Goal: Information Seeking & Learning: Check status

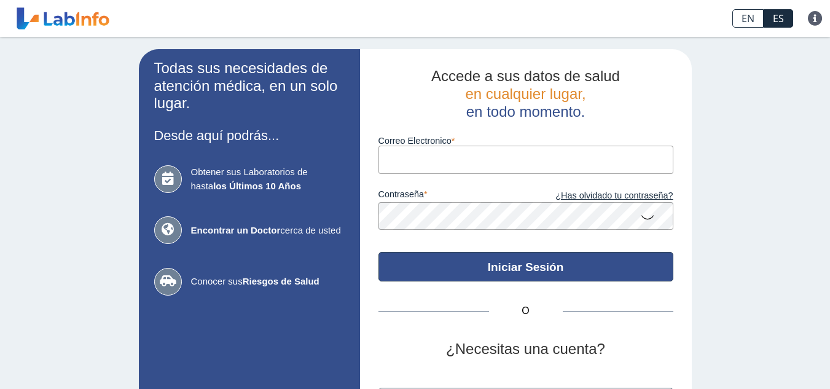
type input "[EMAIL_ADDRESS][PERSON_NAME][DOMAIN_NAME]"
click at [532, 264] on button "Iniciar Sesión" at bounding box center [526, 267] width 295 height 30
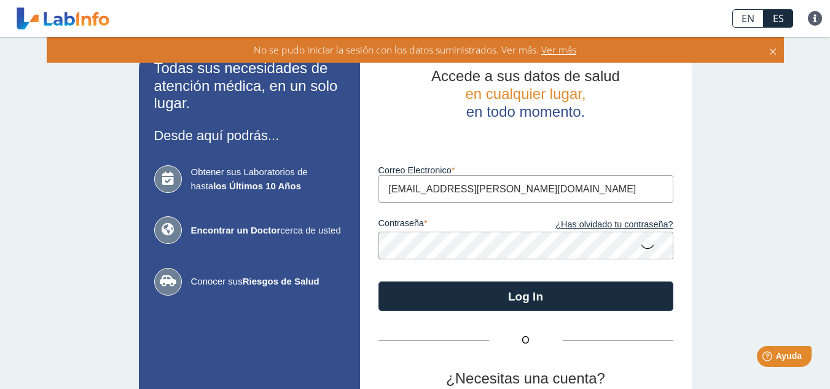
click at [644, 247] on icon at bounding box center [647, 246] width 15 height 24
click at [605, 227] on link "¿Has olvidado tu contraseña?" at bounding box center [600, 225] width 148 height 14
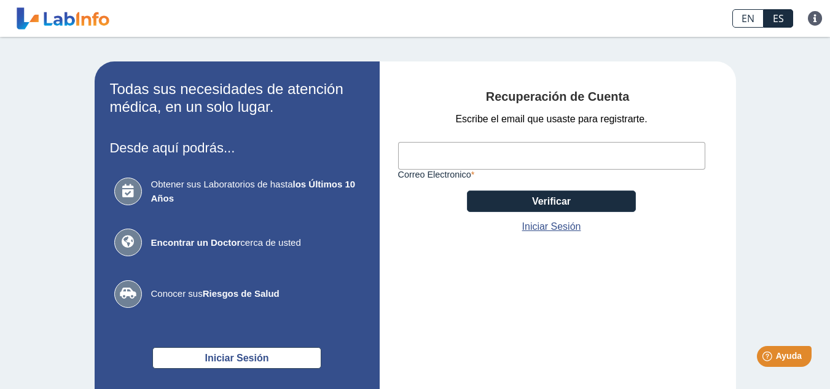
click at [475, 161] on input "Correo Electronico" at bounding box center [551, 156] width 307 height 28
type input "[EMAIL_ADDRESS][PERSON_NAME][DOMAIN_NAME]"
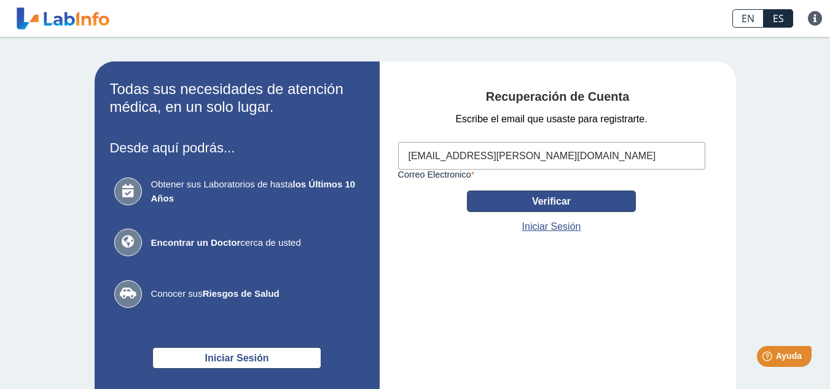
click at [547, 203] on button "Verificar" at bounding box center [551, 202] width 169 height 22
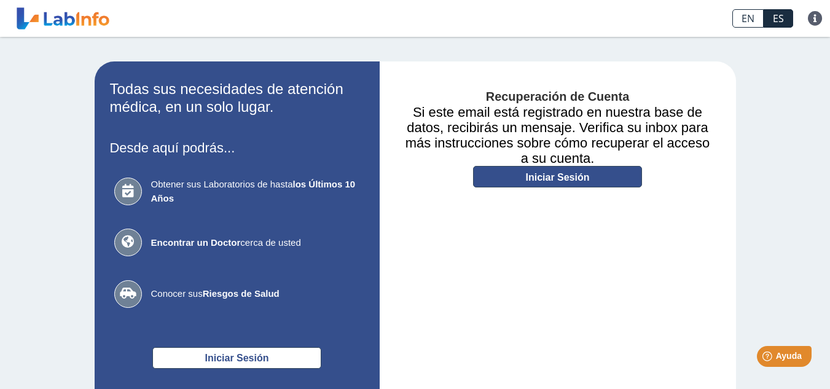
click at [527, 175] on link "Iniciar Sesión" at bounding box center [557, 177] width 169 height 22
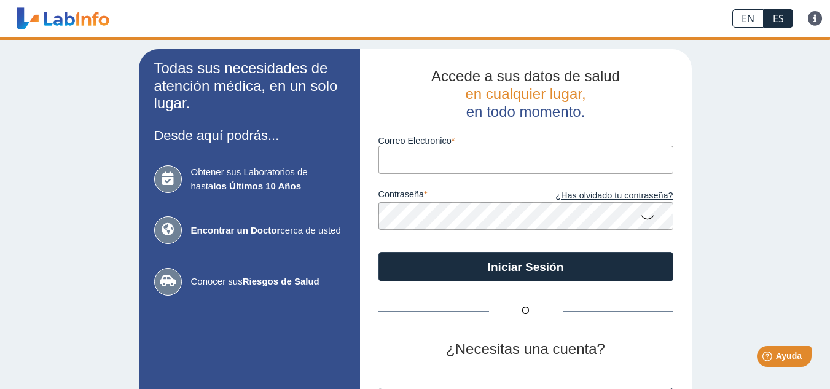
type input "[EMAIL_ADDRESS][PERSON_NAME][DOMAIN_NAME]"
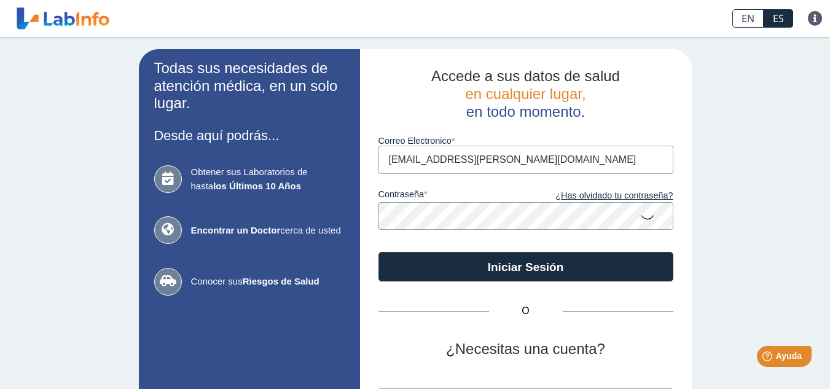
click at [649, 218] on icon at bounding box center [647, 217] width 15 height 24
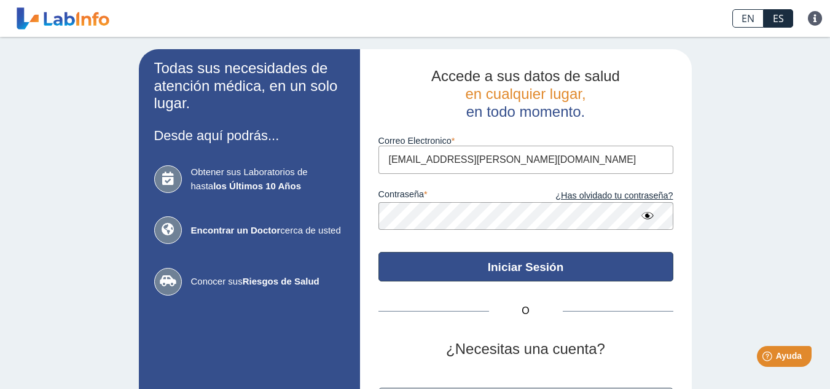
click at [657, 269] on button "Iniciar Sesión" at bounding box center [526, 267] width 295 height 30
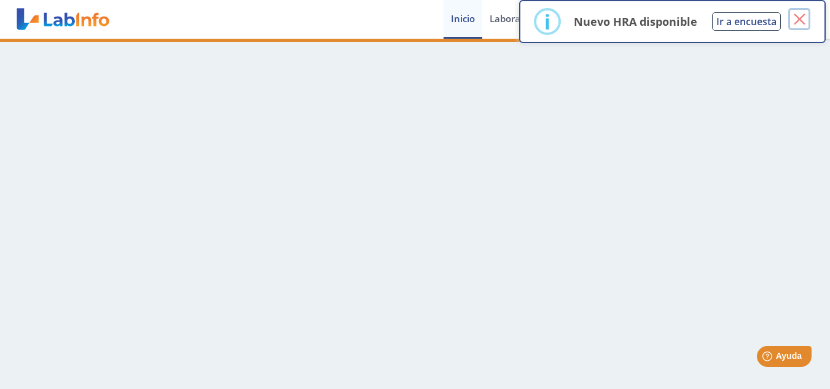
click at [801, 20] on button "×" at bounding box center [800, 19] width 22 height 22
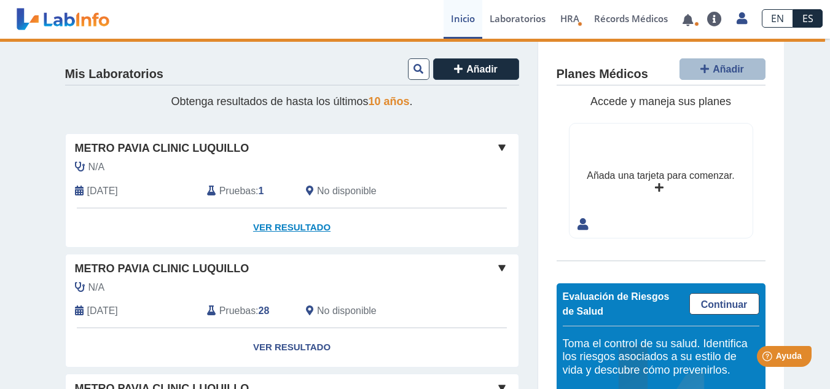
click at [296, 229] on link "Ver Resultado" at bounding box center [292, 227] width 453 height 39
click at [272, 227] on link "Ver Resultado" at bounding box center [292, 227] width 453 height 39
click at [22, 197] on div "Mis Laboratorios Añadir Obtenga resultados de hasta los últimos 10 años . Metro…" at bounding box center [415, 345] width 830 height 613
click at [273, 230] on link "Ver Resultado" at bounding box center [292, 227] width 453 height 39
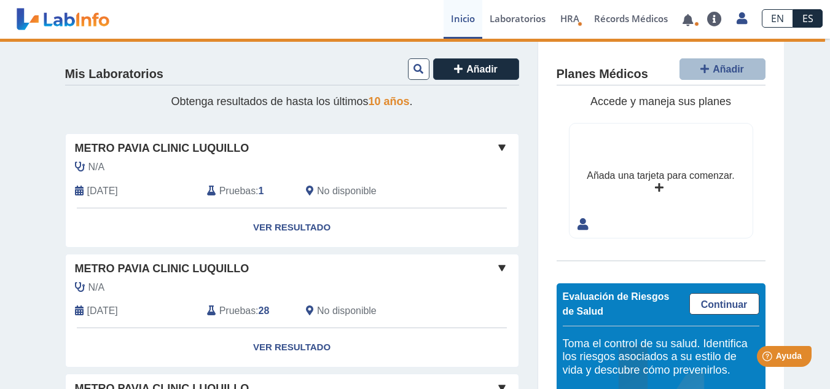
click at [498, 146] on span at bounding box center [502, 147] width 15 height 15
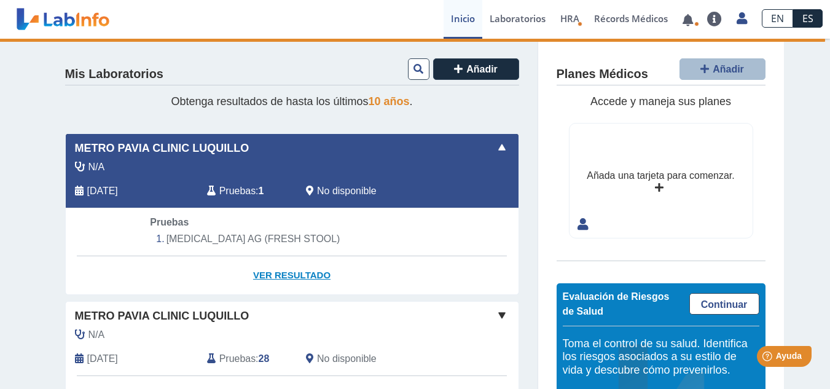
click at [286, 278] on link "Ver Resultado" at bounding box center [292, 275] width 453 height 39
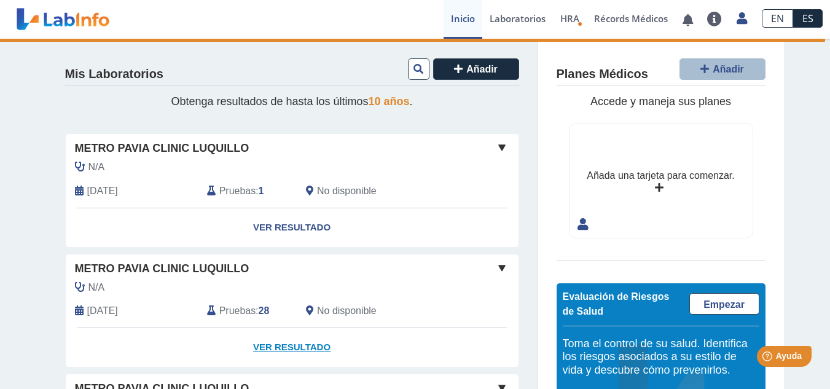
click at [267, 349] on link "Ver Resultado" at bounding box center [292, 347] width 453 height 39
click at [693, 23] on link at bounding box center [687, 19] width 25 height 9
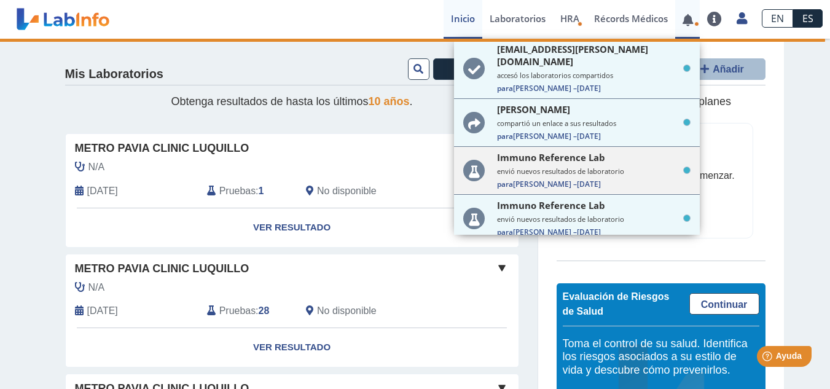
click at [592, 167] on small "envió nuevos resultados de laboratorio" at bounding box center [594, 171] width 194 height 9
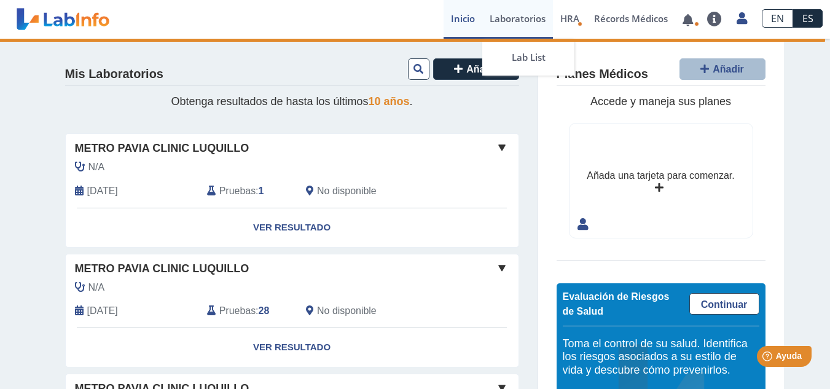
click at [529, 20] on link "Laboratorios" at bounding box center [517, 19] width 71 height 39
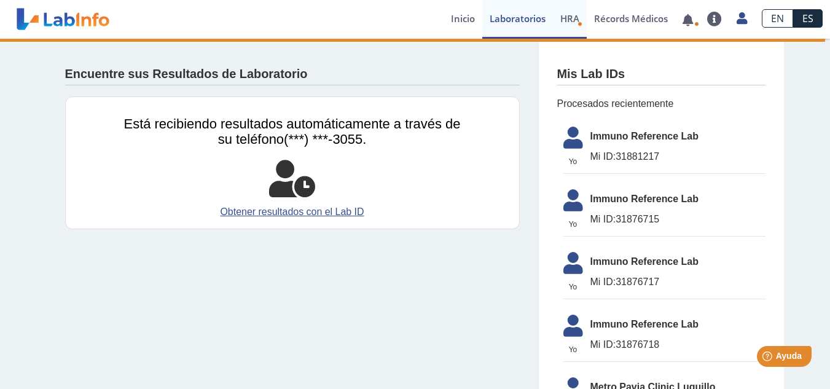
click at [575, 26] on link "HRA Evaluación de Riesgos de Salud" at bounding box center [570, 19] width 34 height 39
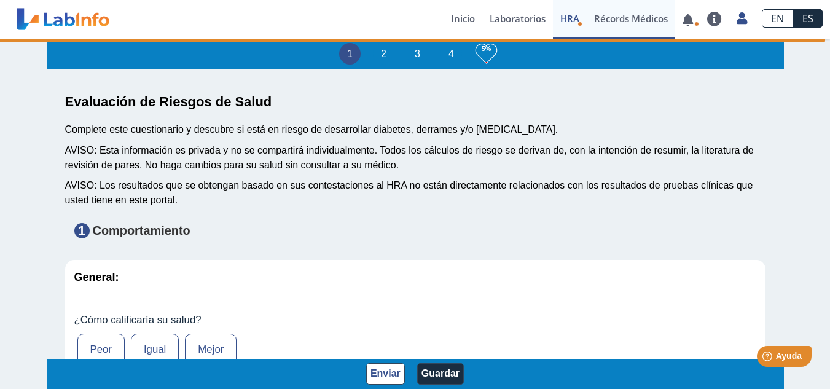
click at [627, 22] on link "Récords Médicos" at bounding box center [631, 19] width 89 height 39
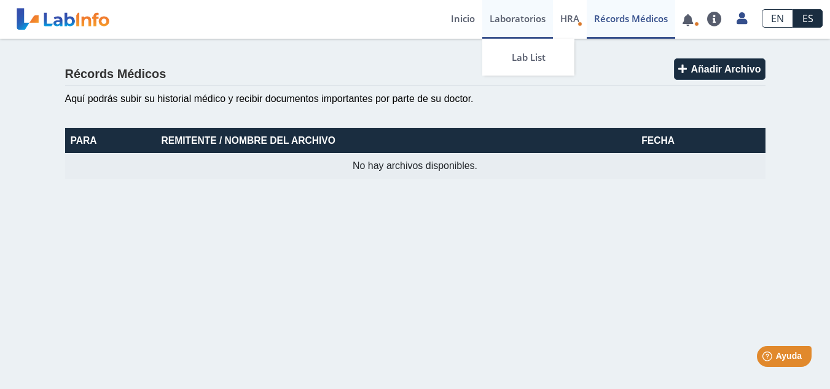
click at [510, 20] on link "Laboratorios" at bounding box center [517, 19] width 71 height 39
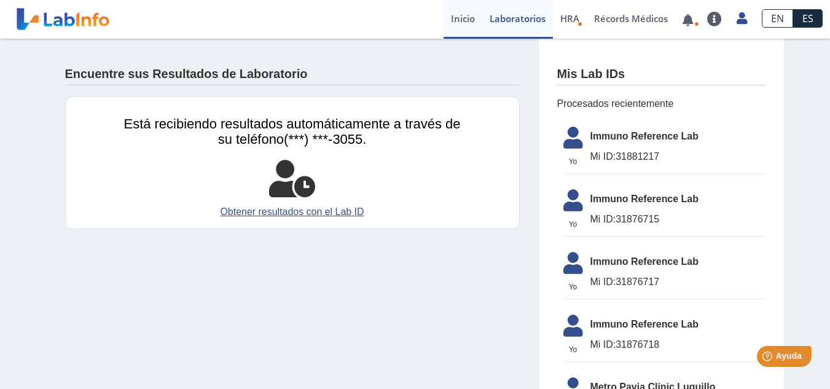
click at [470, 21] on link "Inicio" at bounding box center [463, 19] width 39 height 39
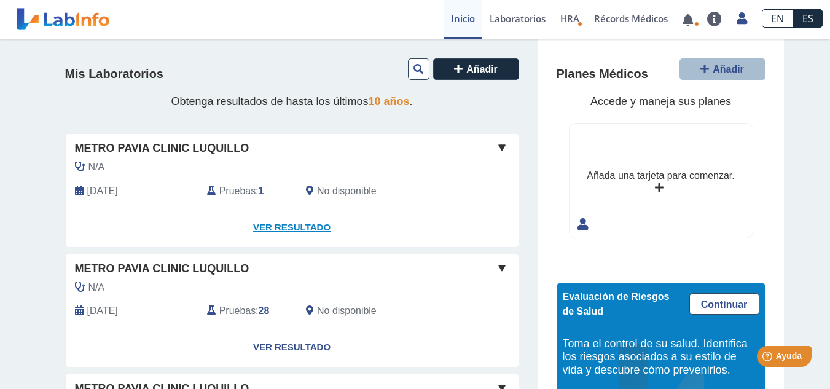
click at [274, 226] on link "Ver Resultado" at bounding box center [292, 227] width 453 height 39
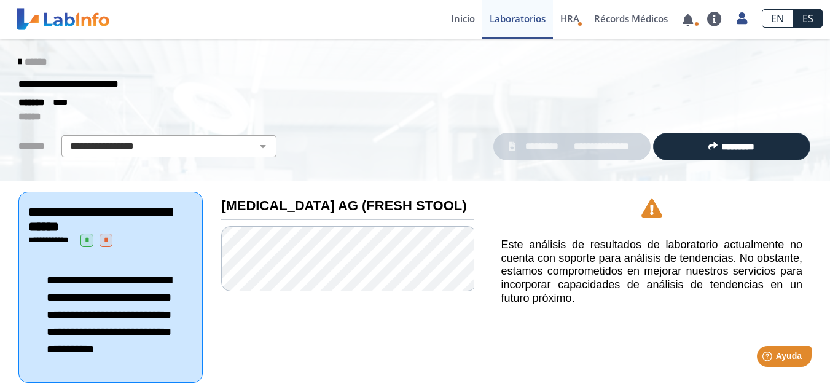
click at [579, 149] on span "**********" at bounding box center [601, 147] width 67 height 14
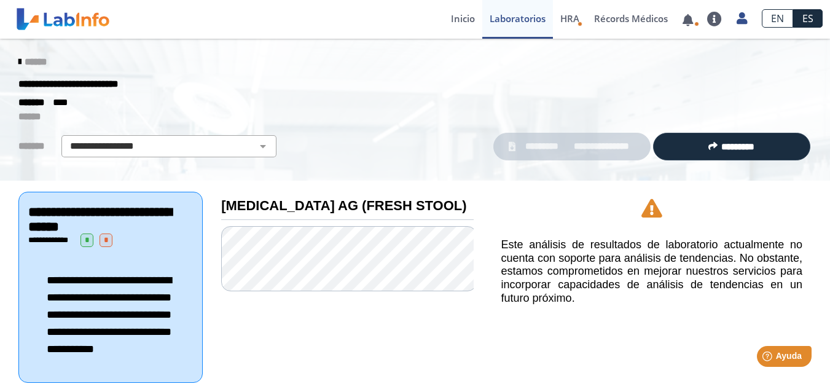
click at [579, 149] on span "**********" at bounding box center [601, 147] width 67 height 14
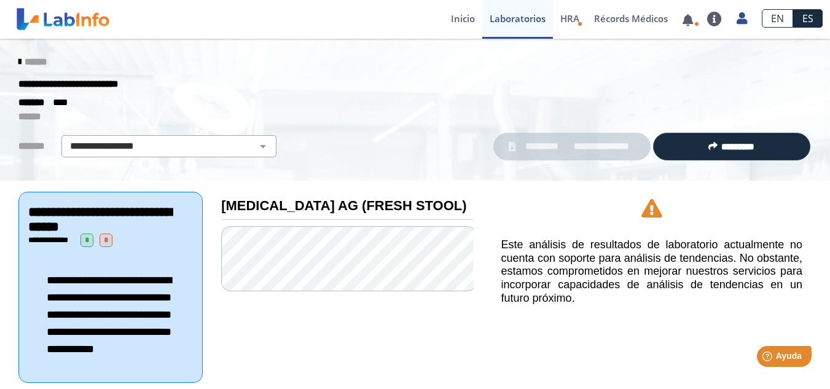
click at [579, 149] on span "**********" at bounding box center [601, 147] width 67 height 14
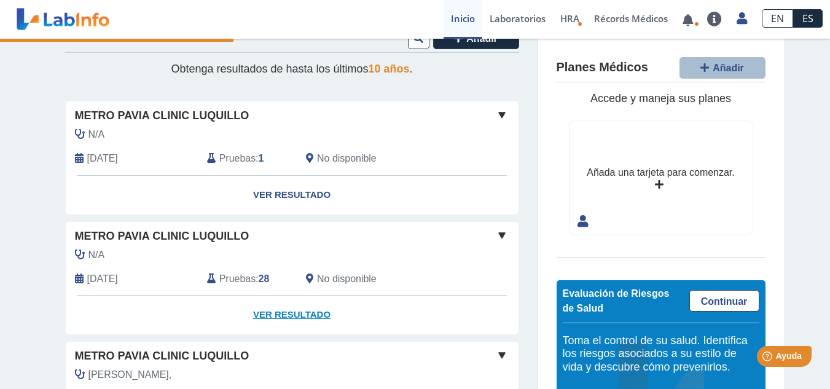
click at [281, 319] on link "Ver Resultado" at bounding box center [292, 315] width 453 height 39
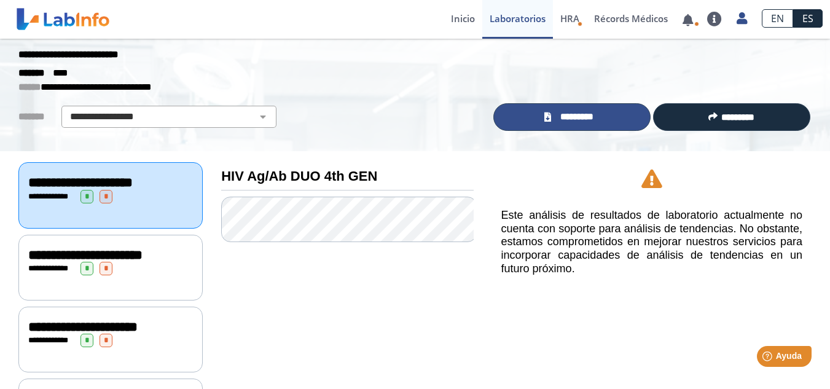
click at [602, 117] on link "*********" at bounding box center [572, 117] width 157 height 28
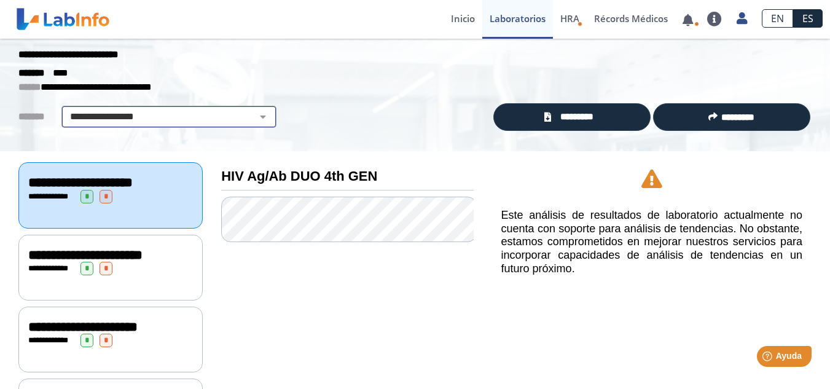
click at [253, 114] on select "**********" at bounding box center [169, 116] width 208 height 15
click at [693, 33] on span at bounding box center [687, 19] width 25 height 39
